Goal: Task Accomplishment & Management: Manage account settings

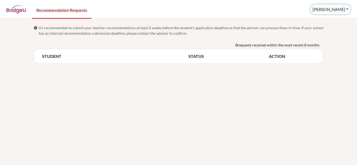
click at [344, 10] on button "[PERSON_NAME]" at bounding box center [330, 9] width 40 height 10
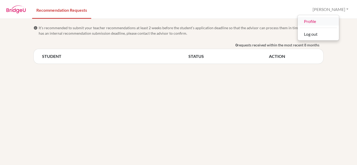
click at [326, 22] on link "Profile" at bounding box center [317, 21] width 41 height 8
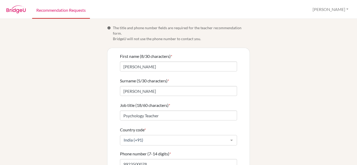
click at [69, 10] on link "Recommendation Requests" at bounding box center [61, 10] width 58 height 18
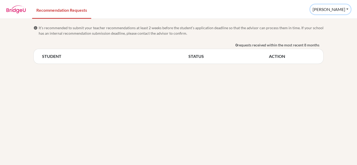
click at [347, 9] on button "[PERSON_NAME]" at bounding box center [330, 9] width 40 height 10
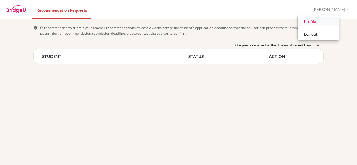
click at [324, 21] on link "Profile" at bounding box center [317, 21] width 41 height 8
